Goal: Find specific page/section: Find specific page/section

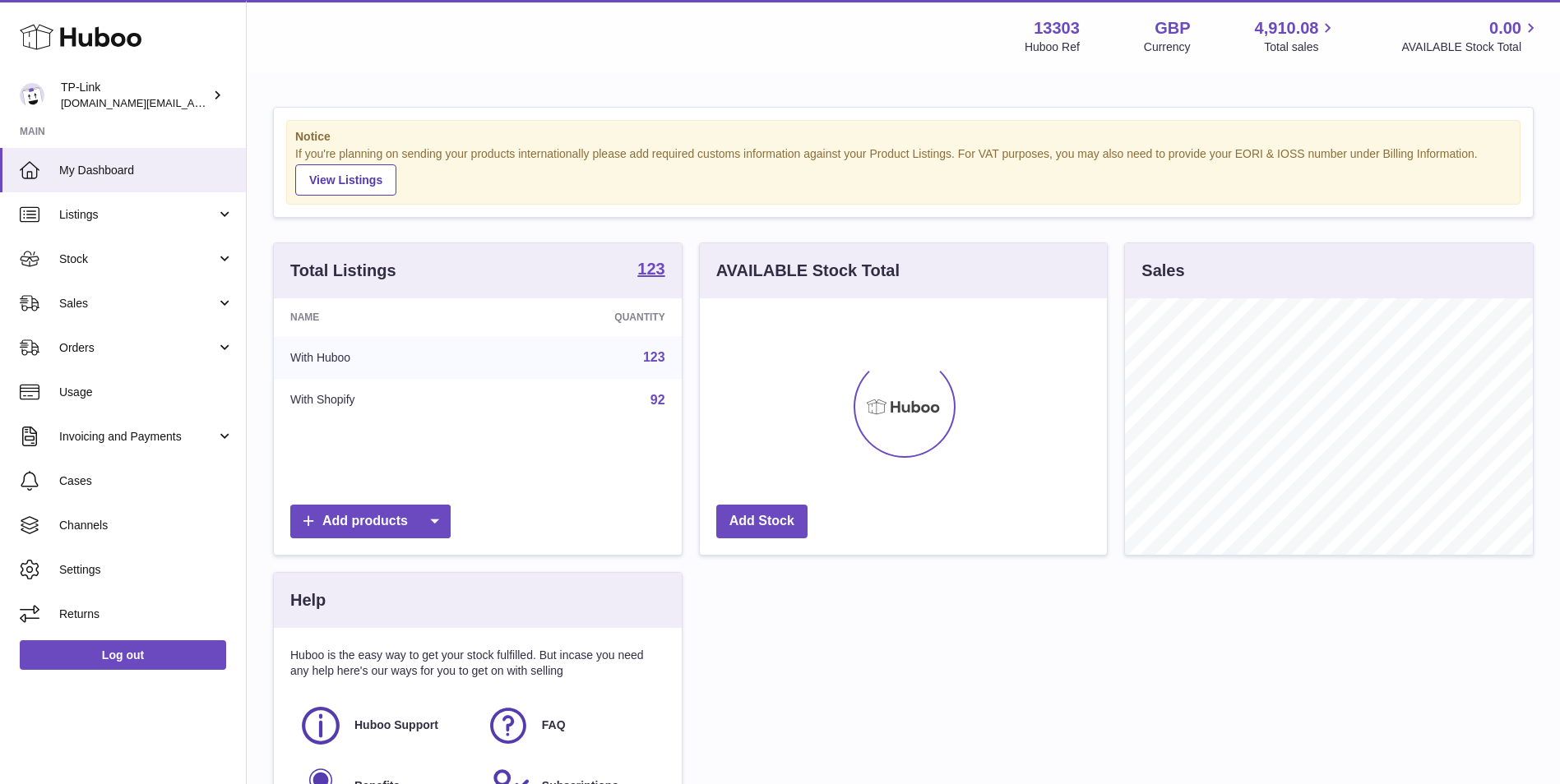
scroll to position [257, 407]
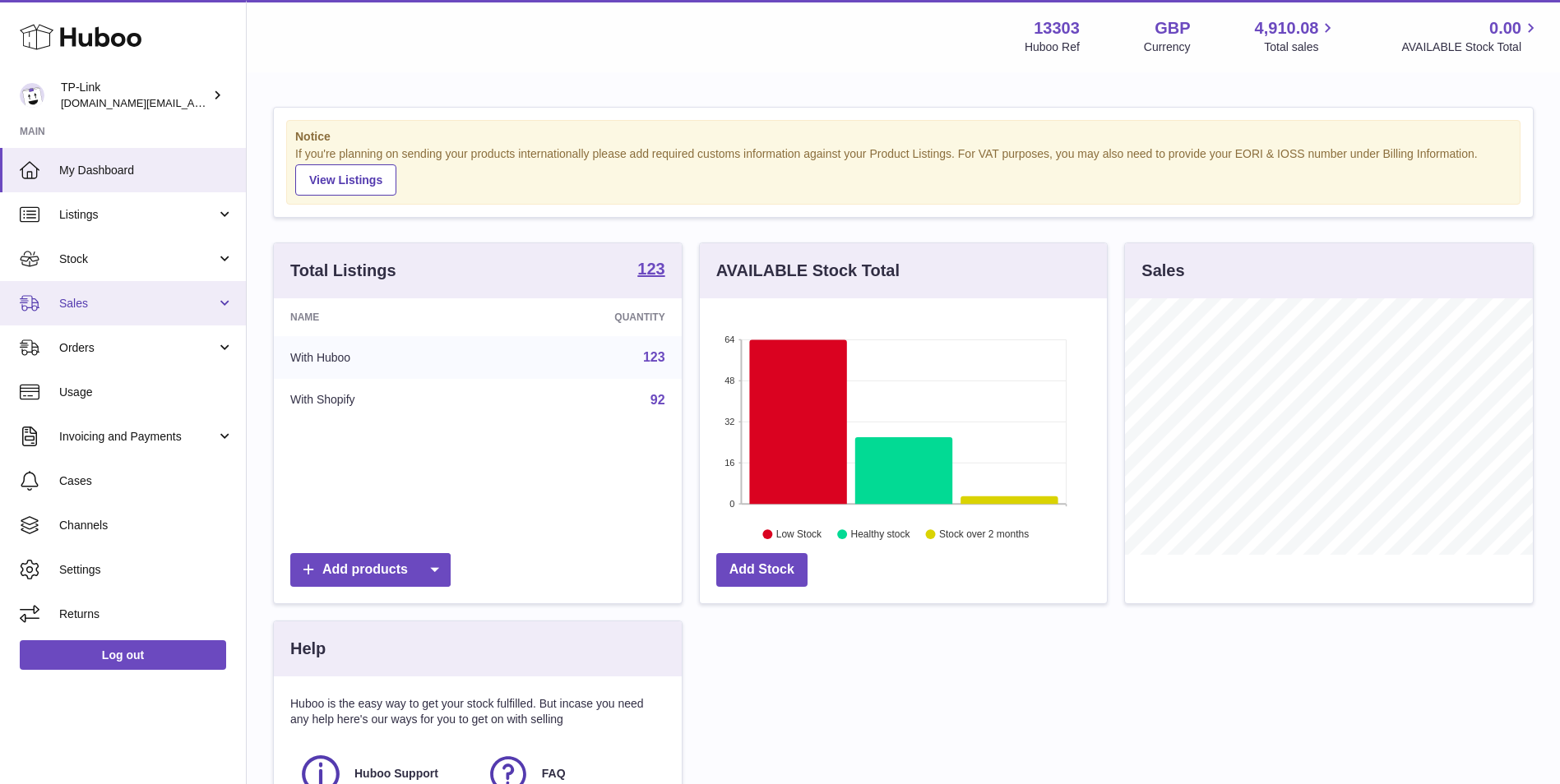
click at [106, 292] on link "Sales" at bounding box center [123, 303] width 246 height 44
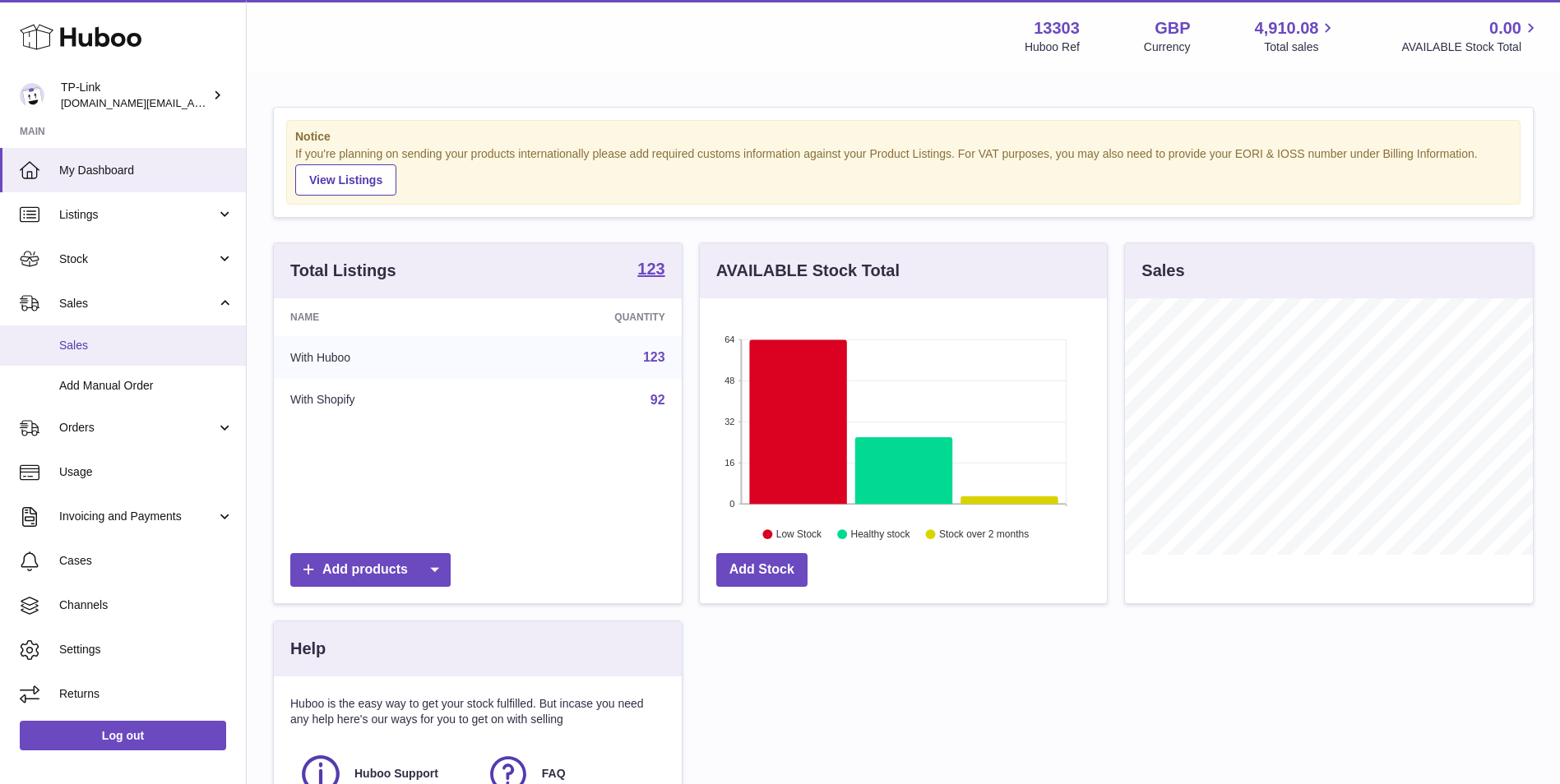
click at [166, 351] on span "Sales" at bounding box center [146, 345] width 174 height 15
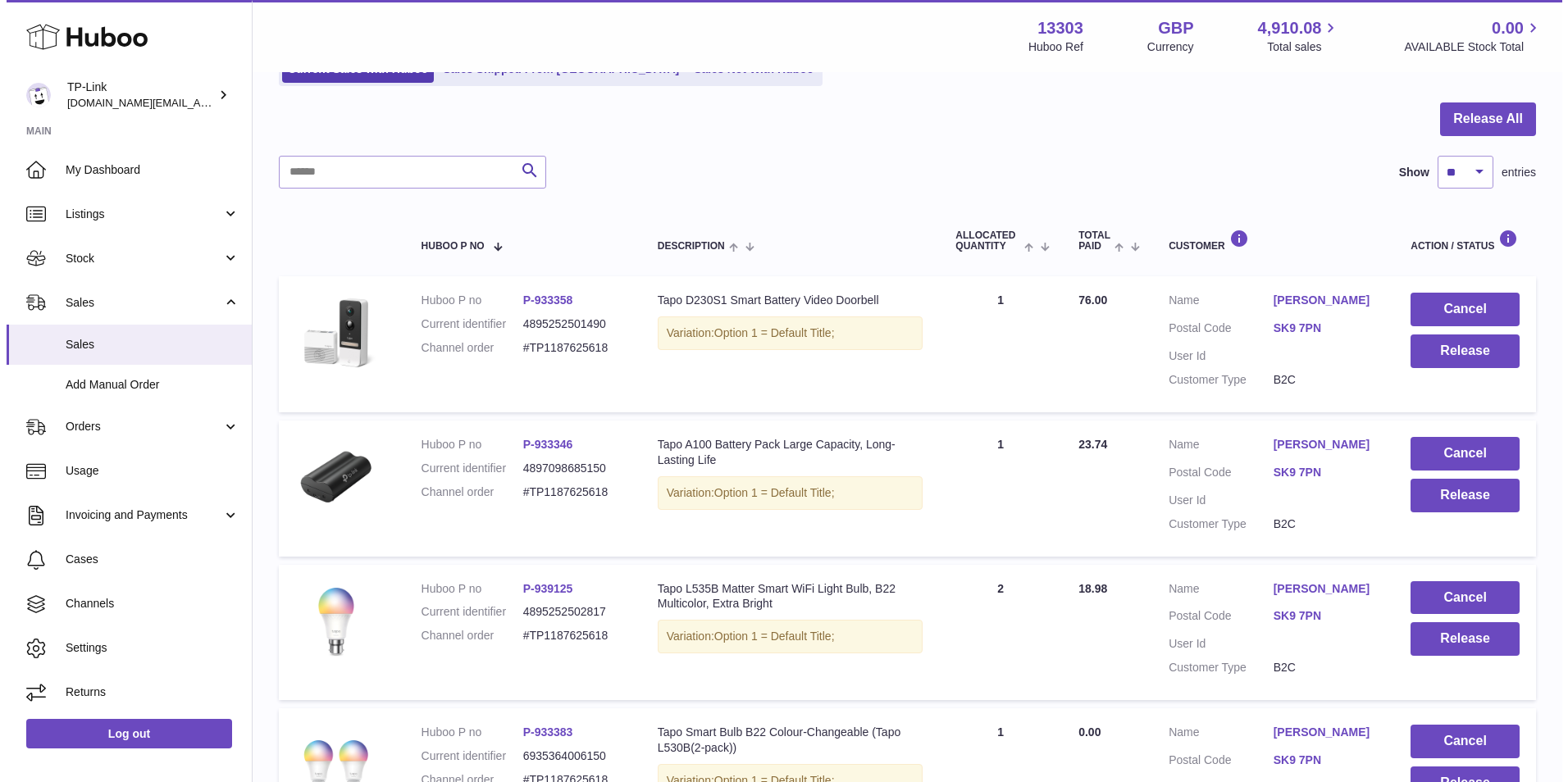
scroll to position [164, 0]
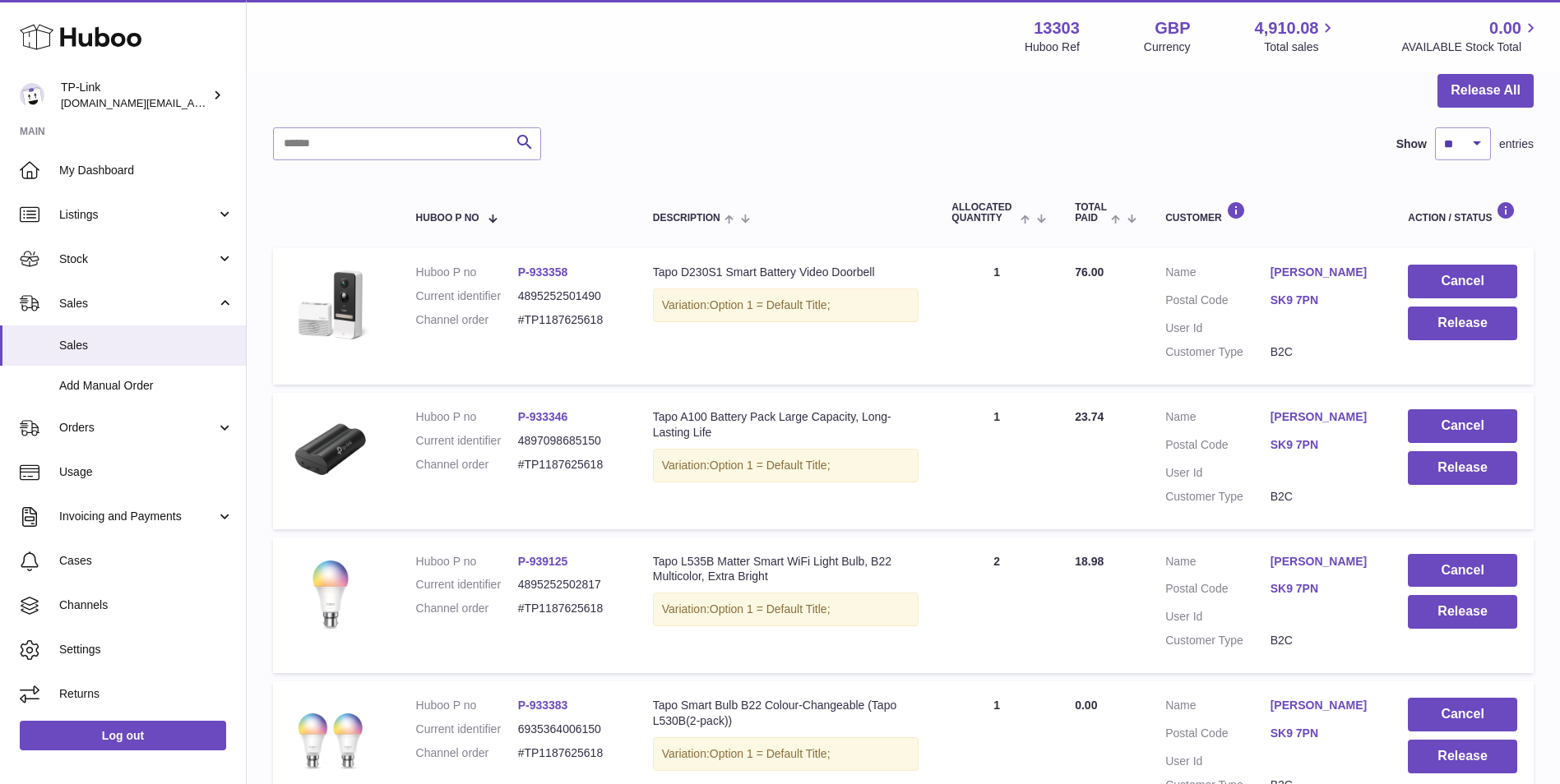
click at [1304, 269] on link "Matthew Peacock" at bounding box center [1323, 272] width 105 height 15
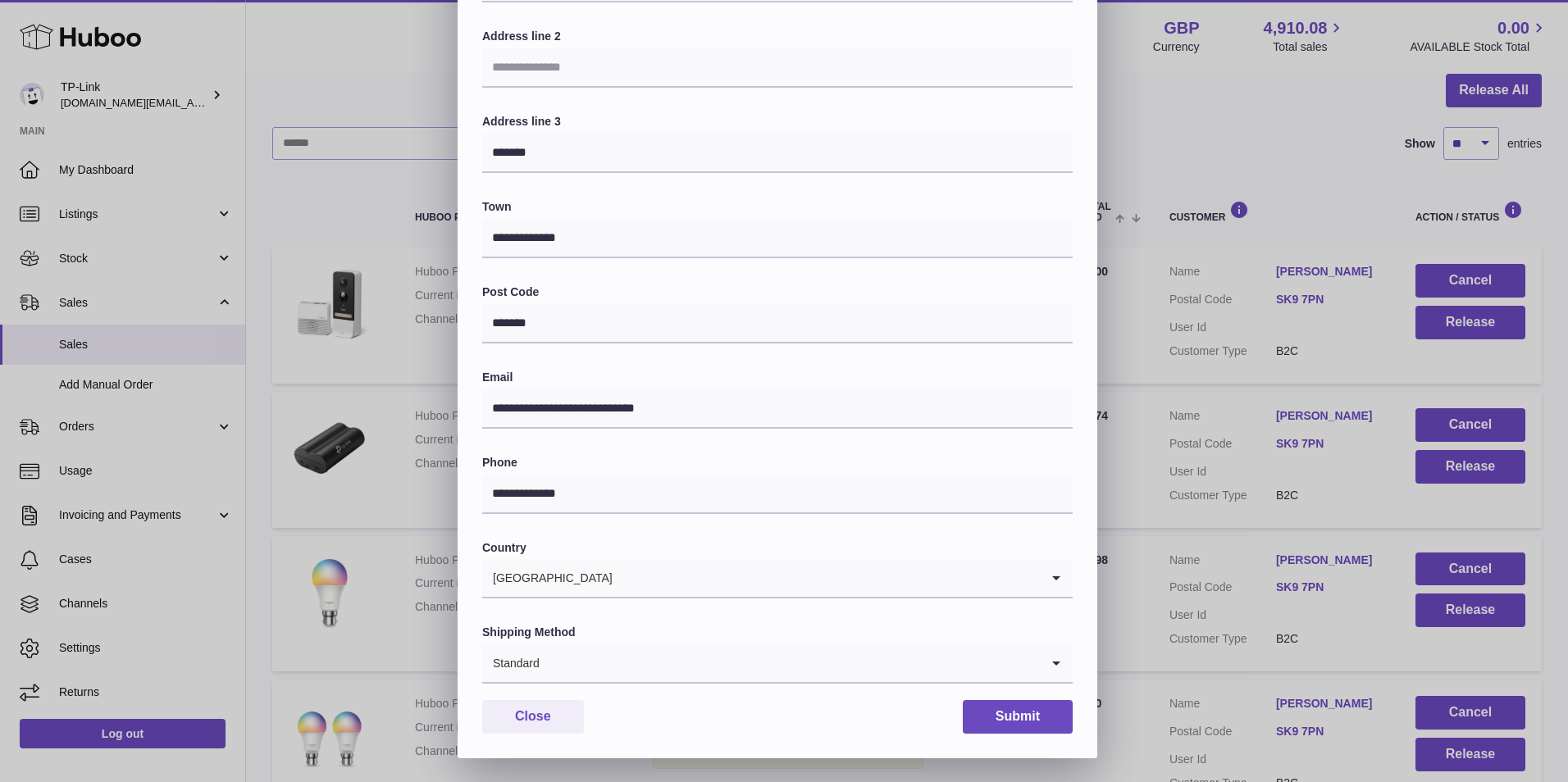
scroll to position [251, 0]
click at [737, 409] on input "**********" at bounding box center [777, 408] width 591 height 40
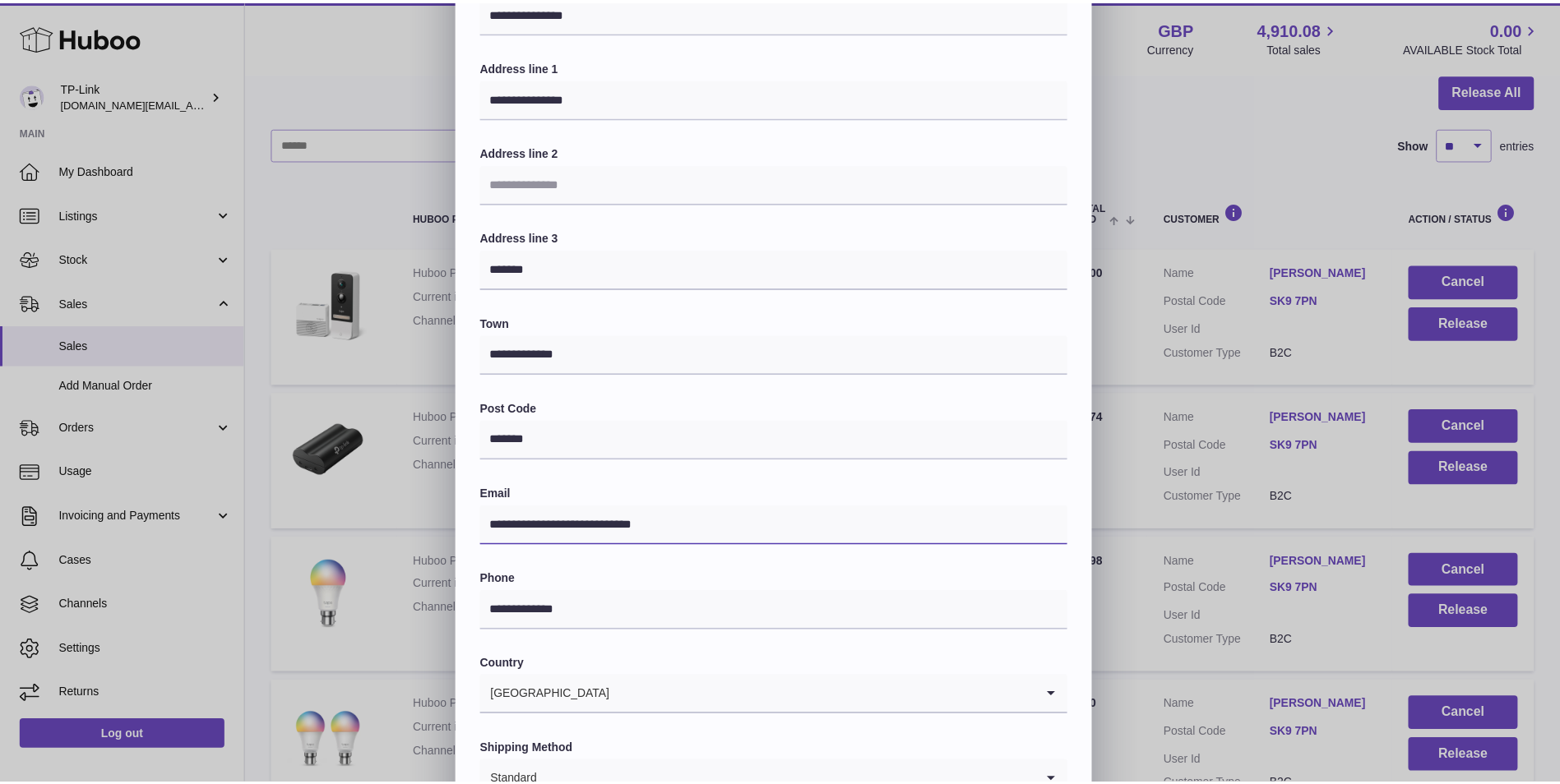
scroll to position [0, 0]
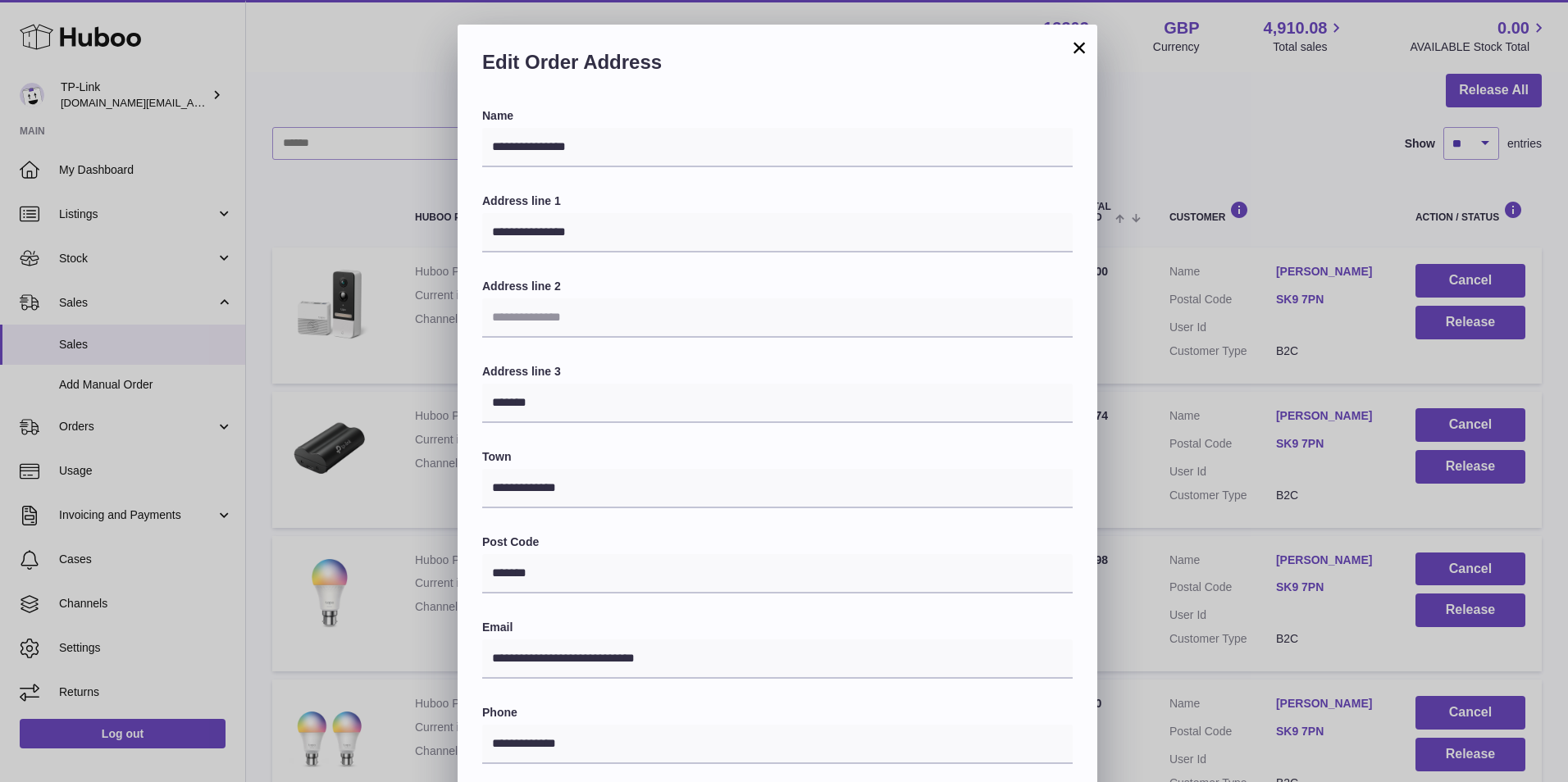
click at [1078, 58] on button "×" at bounding box center [1080, 48] width 20 height 20
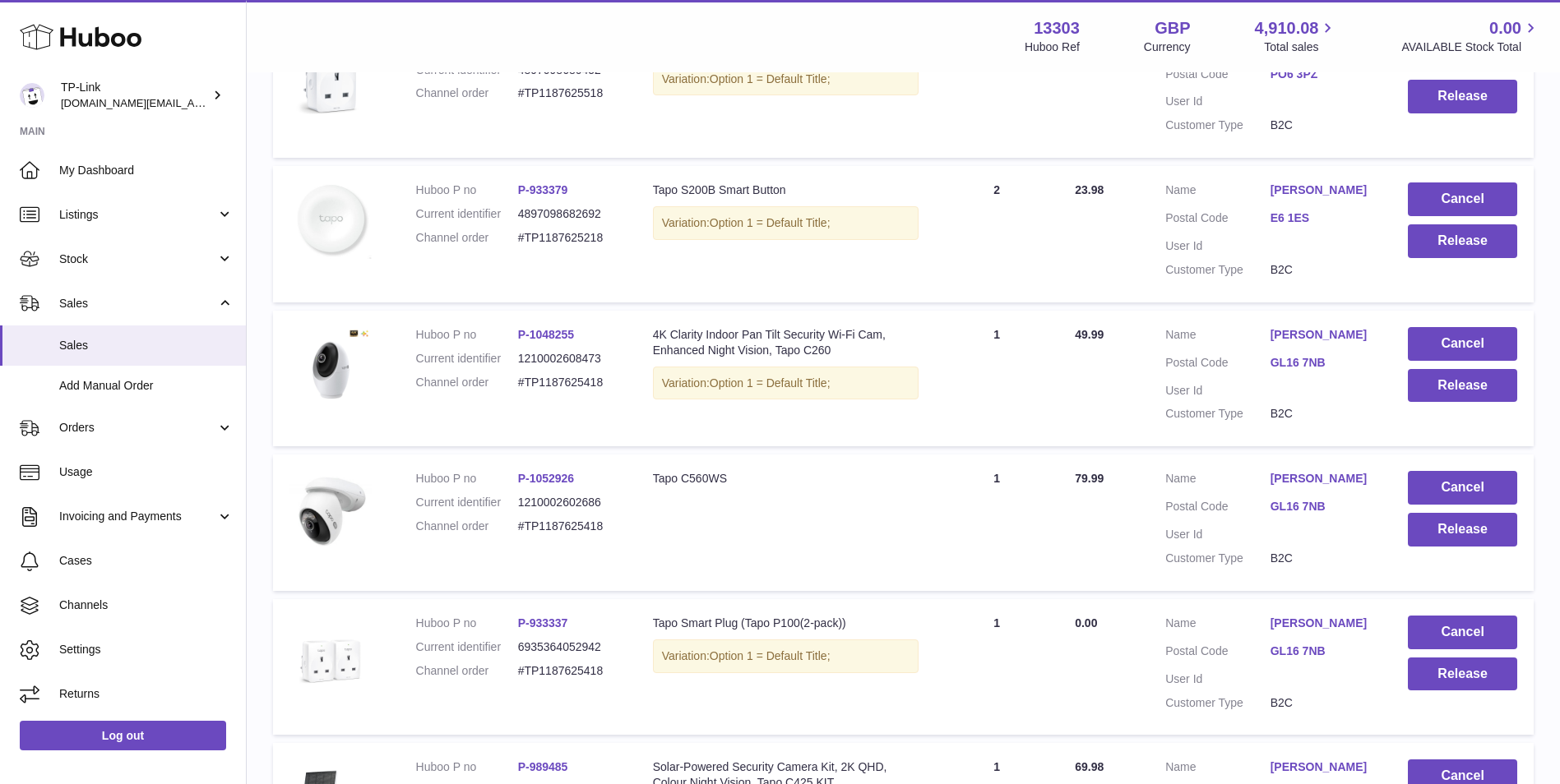
scroll to position [422, 0]
